Goal: Information Seeking & Learning: Find specific page/section

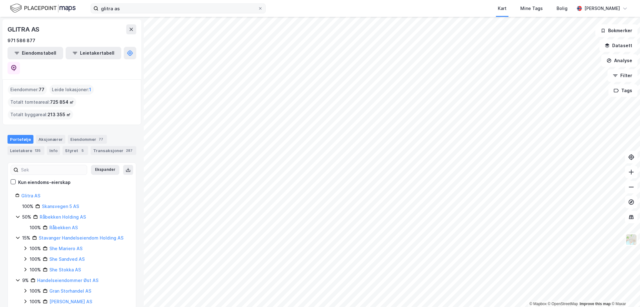
drag, startPoint x: 0, startPoint y: 0, endPoint x: 157, endPoint y: 11, distance: 157.1
click at [159, 12] on div "glitra as Kart Mine Tags Bolig [PERSON_NAME]" at bounding box center [320, 8] width 640 height 17
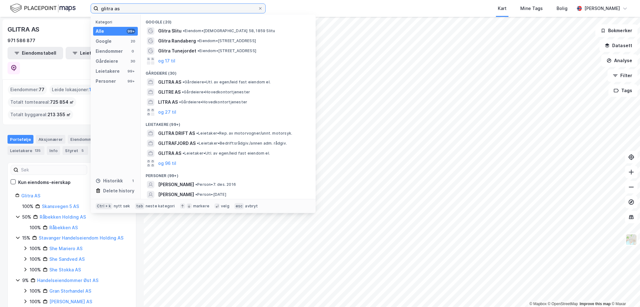
drag, startPoint x: 154, startPoint y: 10, endPoint x: 37, endPoint y: 8, distance: 116.5
click at [37, 8] on div "glitra as Kategori Alle 99+ Google 20 Eiendommer 0 Gårdeiere 30 Leietakere 99+ …" at bounding box center [320, 8] width 640 height 17
paste input "Malling Value Add i [GEOGRAPHIC_DATA]"
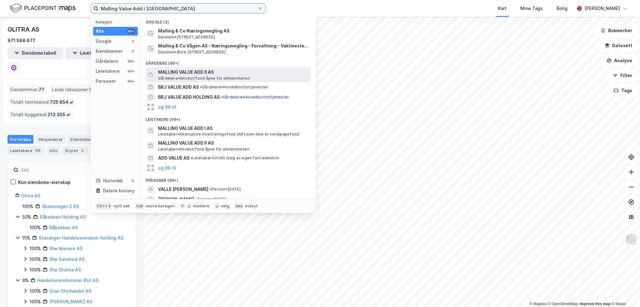
type input "Malling Value Add i [GEOGRAPHIC_DATA]"
click at [217, 72] on span "MALLING VALUE ADD II AS" at bounding box center [233, 71] width 150 height 7
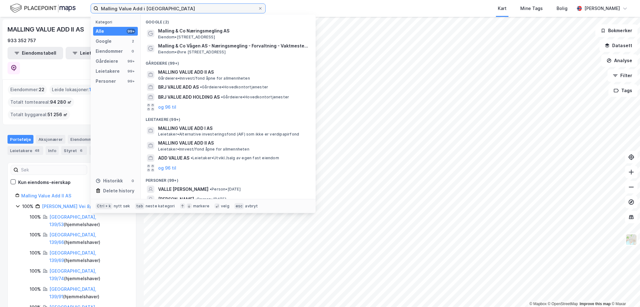
drag, startPoint x: 158, startPoint y: 10, endPoint x: 89, endPoint y: 9, distance: 68.4
click at [89, 9] on div "Malling Value Add i AS Kategori Alle 99+ Google 2 Eiendommer 0 Gårdeiere 99+ Le…" at bounding box center [320, 8] width 640 height 17
click at [44, 99] on div "MALLING VALUE ADD II AS 933 352 757 Eiendomstabell Leietakertabell Eiendommer :…" at bounding box center [72, 162] width 144 height 290
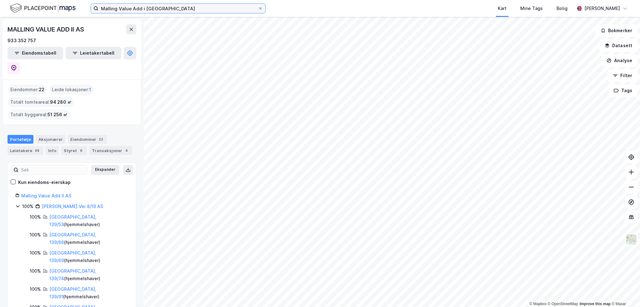
click at [160, 9] on input "Malling Value Add i [GEOGRAPHIC_DATA]" at bounding box center [177, 8] width 159 height 9
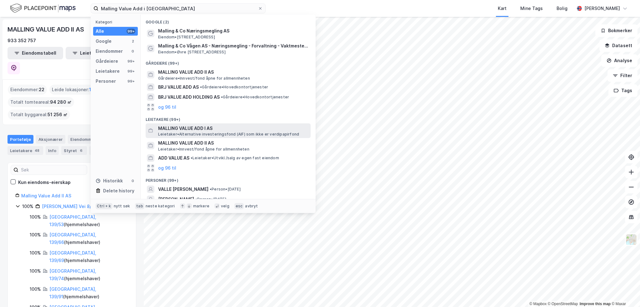
click at [218, 132] on span "Leietaker • Alternative investeringsfond (AIF) som ikke er verdipapirfond" at bounding box center [228, 134] width 141 height 5
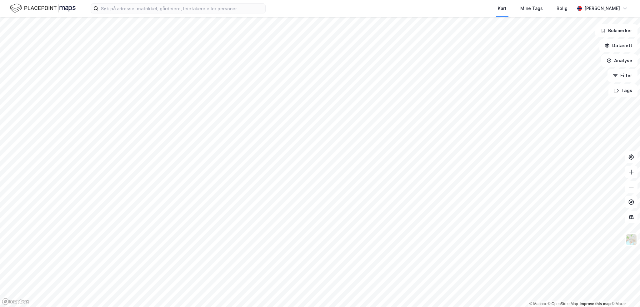
click at [210, 14] on div "Kart Mine Tags Bolig Herman Myhre" at bounding box center [320, 8] width 640 height 17
click at [191, 8] on input at bounding box center [181, 8] width 167 height 9
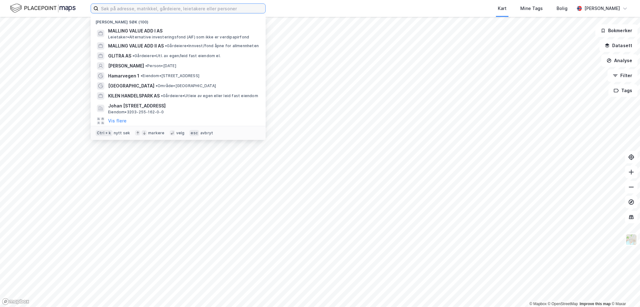
paste input "Hovinveien 45-"
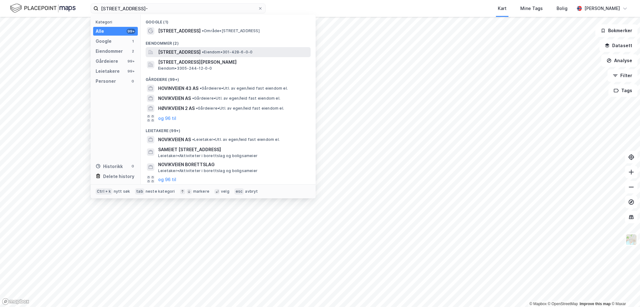
click at [200, 54] on span "Hovinveien 45, 0576, OSLO, OSLO" at bounding box center [179, 51] width 42 height 7
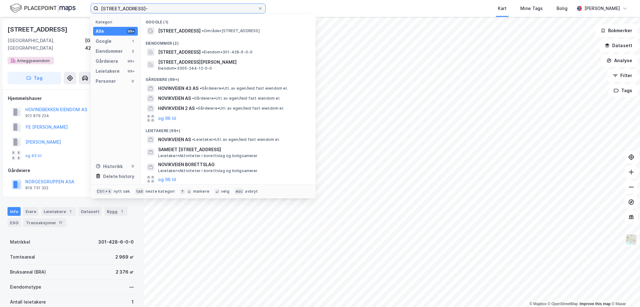
drag, startPoint x: 155, startPoint y: 8, endPoint x: -21, endPoint y: 3, distance: 176.5
click at [0, 3] on html "Hovinveien 45- Kategori Alle 99+ Google 1 Eiendommer 2 Gårdeiere 99+ Leietakere…" at bounding box center [320, 153] width 640 height 307
paste input "Gamle Riksvei 98"
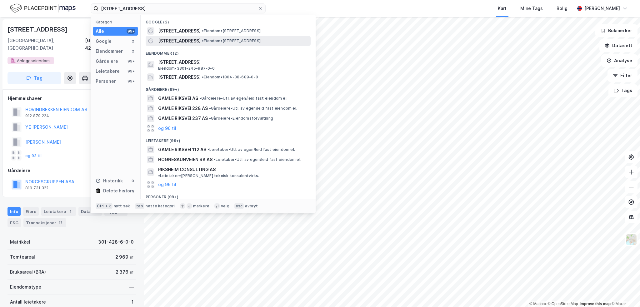
click at [213, 40] on span "• Eiendom • Gamle Riksvei 98, 3057 Solbergelva" at bounding box center [231, 40] width 59 height 5
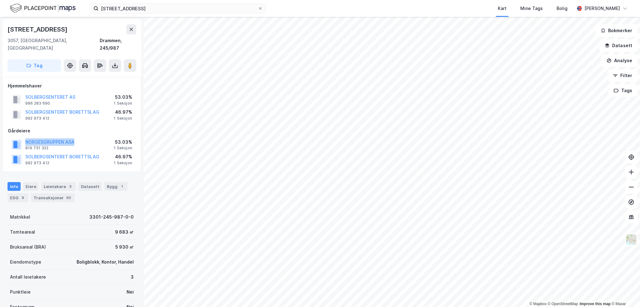
drag, startPoint x: 77, startPoint y: 134, endPoint x: 19, endPoint y: 131, distance: 58.8
click at [19, 137] on div "NORGESGRUPPEN ASA 819 731 322 53.03% 1 Seksjon" at bounding box center [72, 144] width 128 height 15
copy button "NORGESGRUPPEN ASA"
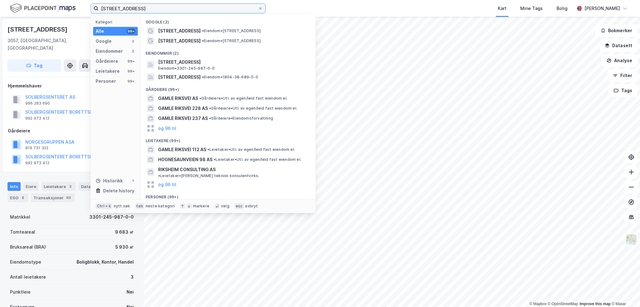
drag, startPoint x: 161, startPoint y: 7, endPoint x: 88, endPoint y: 1, distance: 73.0
click at [76, 1] on div "Gamle Riksvei 98 Kategori Alle 99+ Google 2 Eiendommer 2 Gårdeiere 99+ Leietake…" at bounding box center [320, 8] width 640 height 17
paste input "NORGESGRUPPEN ASA"
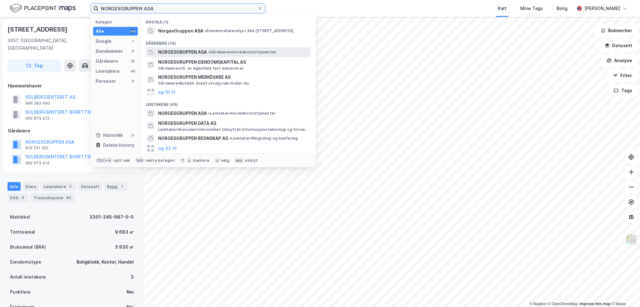
type input "NORGESGRUPPEN ASA"
click at [195, 52] on span "NORGESGRUPPEN ASA" at bounding box center [182, 51] width 49 height 7
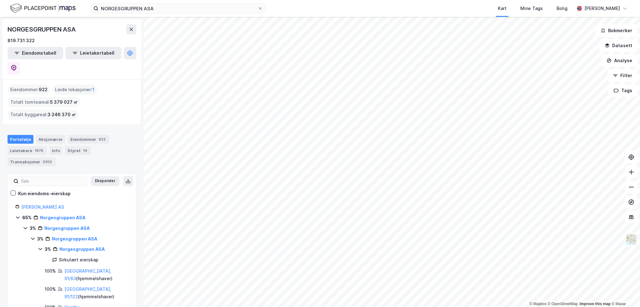
drag, startPoint x: 81, startPoint y: 191, endPoint x: 15, endPoint y: 193, distance: 65.9
click at [15, 203] on div "Joh Johannson Handel AS" at bounding box center [71, 206] width 113 height 7
copy link "Joh Johannson Handel AS"
drag, startPoint x: 92, startPoint y: 202, endPoint x: 40, endPoint y: 203, distance: 52.8
click at [40, 214] on div "65% Norgesgruppen ASA" at bounding box center [75, 217] width 106 height 7
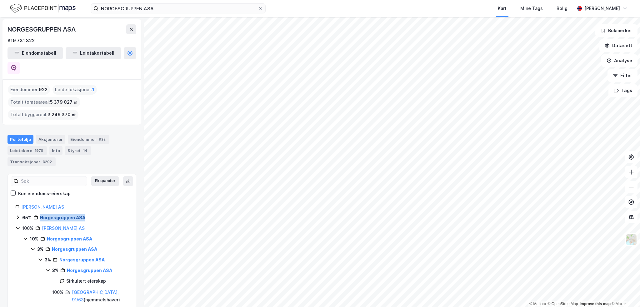
copy link "Norgesgruppen ASA"
